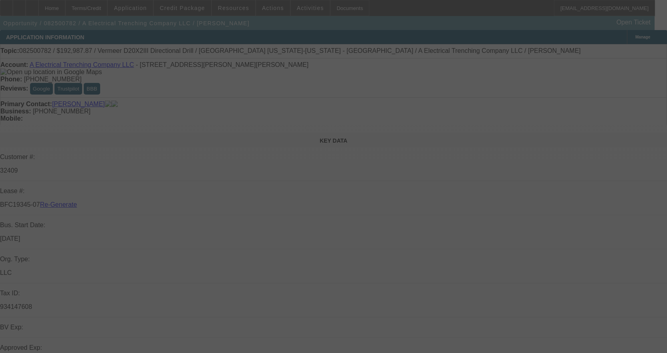
select select "3"
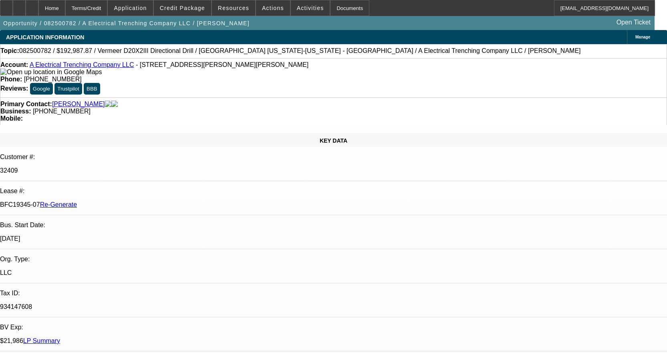
select select "0"
select select "3"
select select "0"
select select "6"
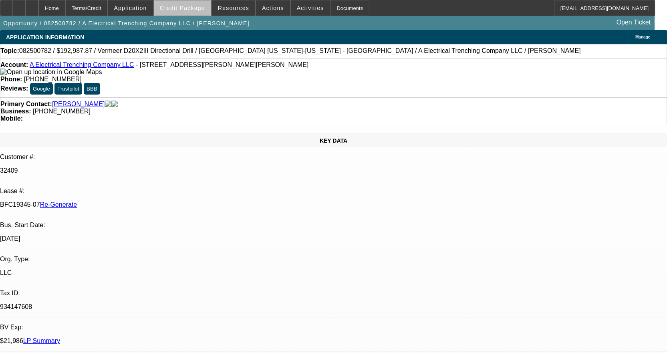
click at [198, 7] on span "Credit Package" at bounding box center [182, 8] width 45 height 6
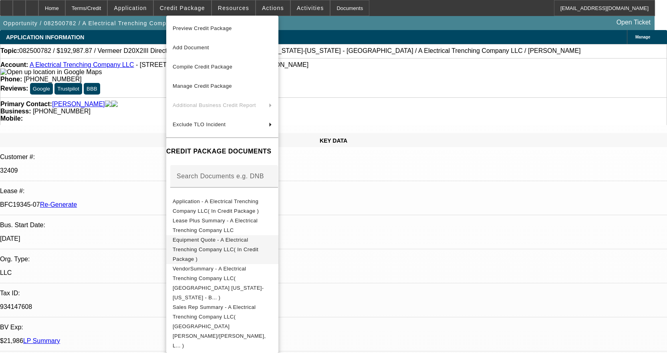
click at [258, 243] on span "Equipment Quote - A Electrical Trenching Company LLC( In Credit Package )" at bounding box center [216, 249] width 86 height 25
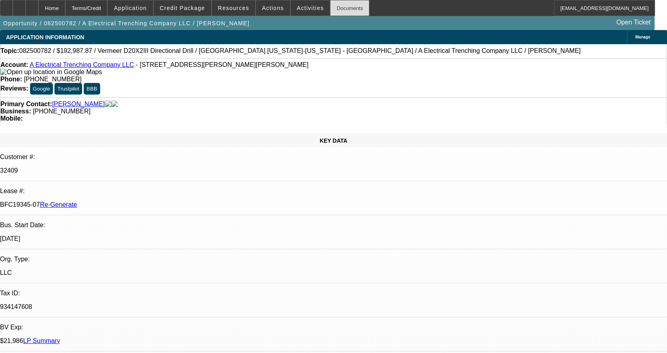
click at [346, 9] on div "Documents" at bounding box center [349, 8] width 39 height 16
click at [304, 12] on span at bounding box center [310, 7] width 39 height 19
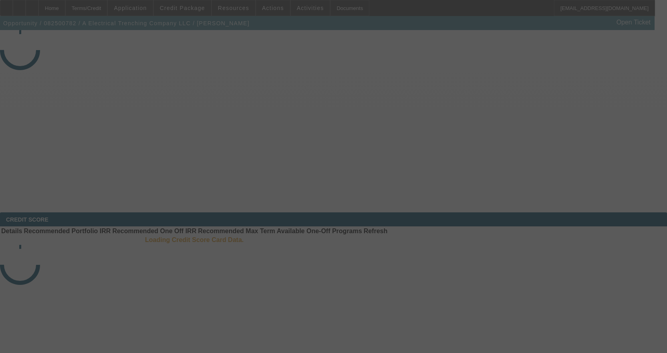
select select "3"
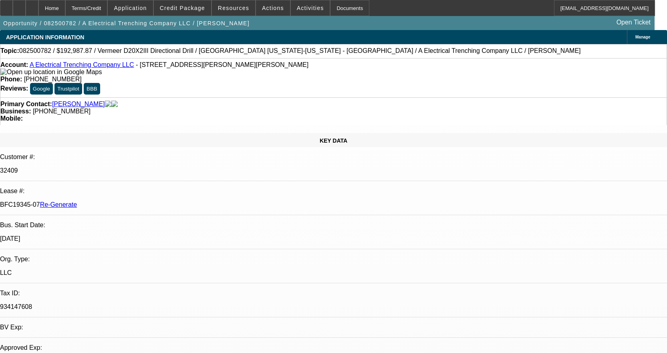
select select "0"
select select "3"
select select "0"
select select "6"
